Goal: Task Accomplishment & Management: Manage account settings

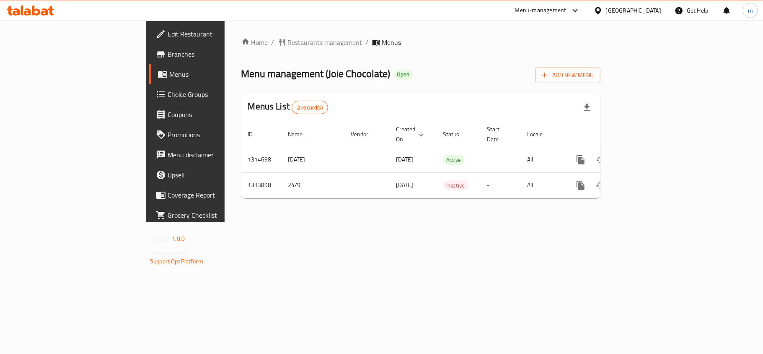
click at [54, 17] on div at bounding box center [30, 10] width 61 height 17
click at [646, 4] on div "Kuwait" at bounding box center [627, 10] width 81 height 20
click at [651, 10] on div "Kuwait" at bounding box center [633, 10] width 55 height 9
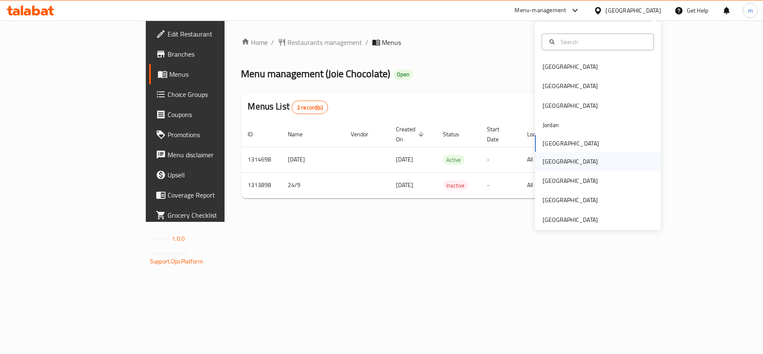
click at [543, 164] on div "[GEOGRAPHIC_DATA]" at bounding box center [570, 161] width 55 height 9
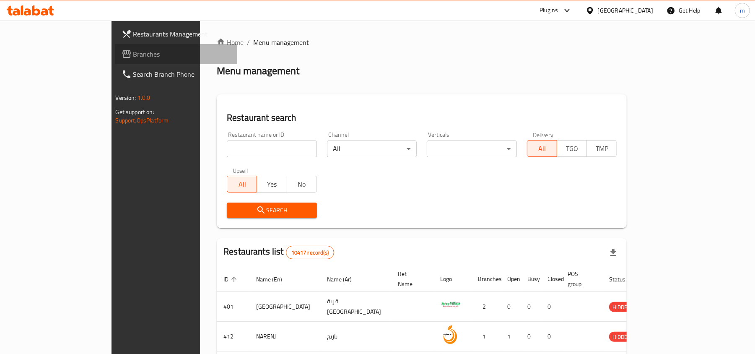
click at [133, 49] on span "Branches" at bounding box center [182, 54] width 98 height 10
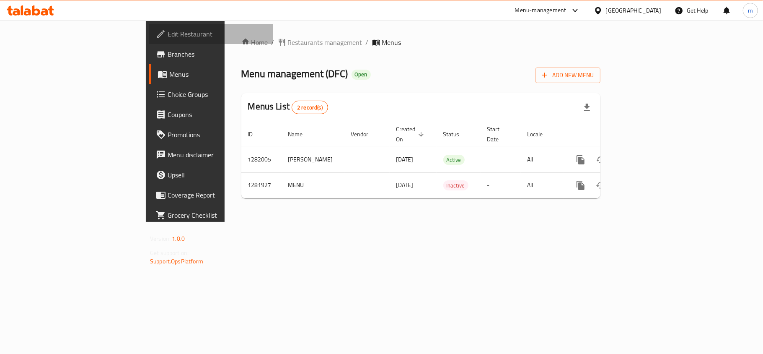
click at [168, 32] on span "Edit Restaurant" at bounding box center [217, 34] width 99 height 10
